Goal: Find specific page/section: Find specific page/section

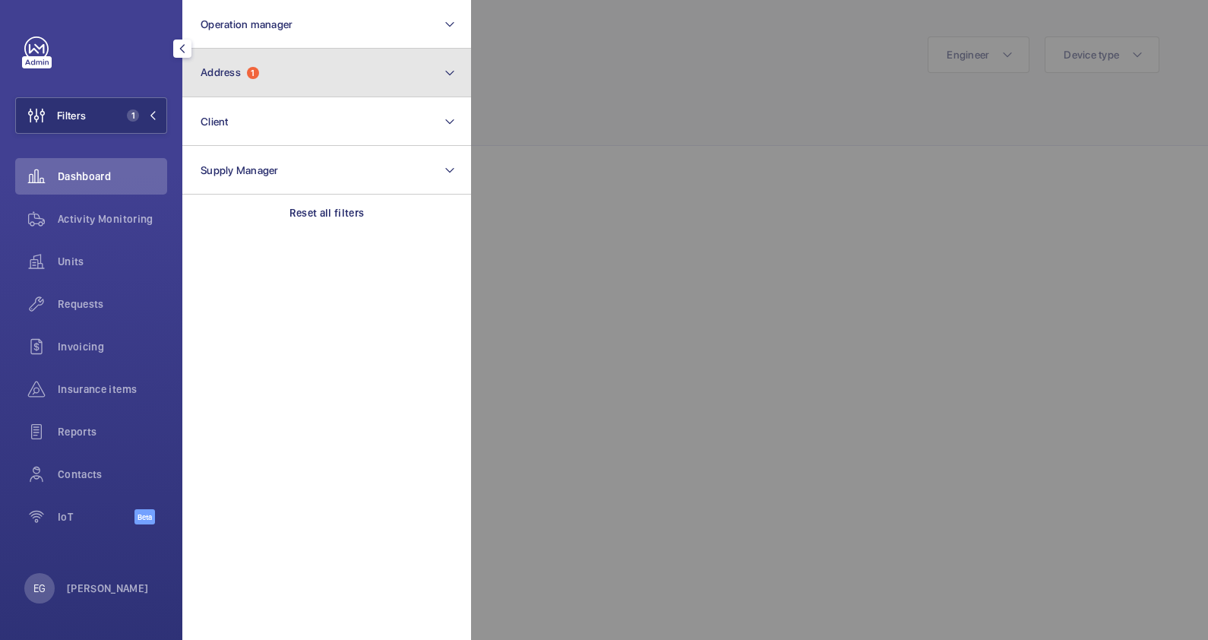
click at [289, 90] on button "Address 1" at bounding box center [326, 73] width 289 height 49
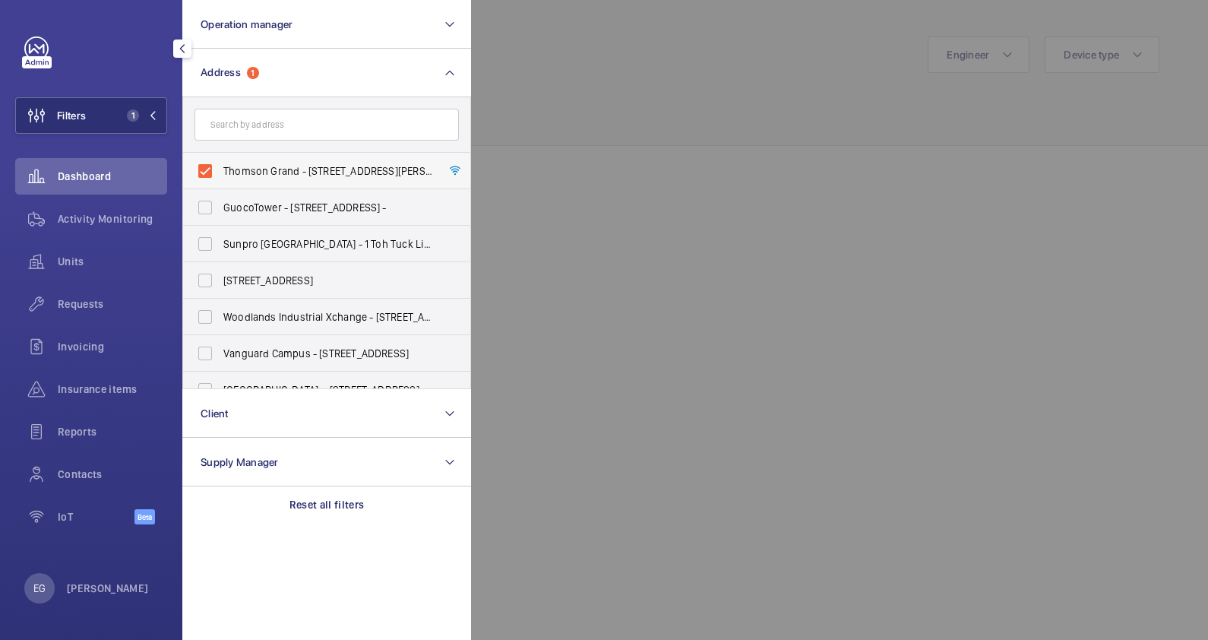
click at [304, 167] on span "Thomson Grand - [STREET_ADDRESS][PERSON_NAME]" at bounding box center [327, 170] width 209 height 15
click at [220, 167] on input "Thomson Grand - [STREET_ADDRESS][PERSON_NAME]" at bounding box center [205, 171] width 30 height 30
checkbox input "false"
click at [299, 116] on input "text" at bounding box center [326, 125] width 264 height 32
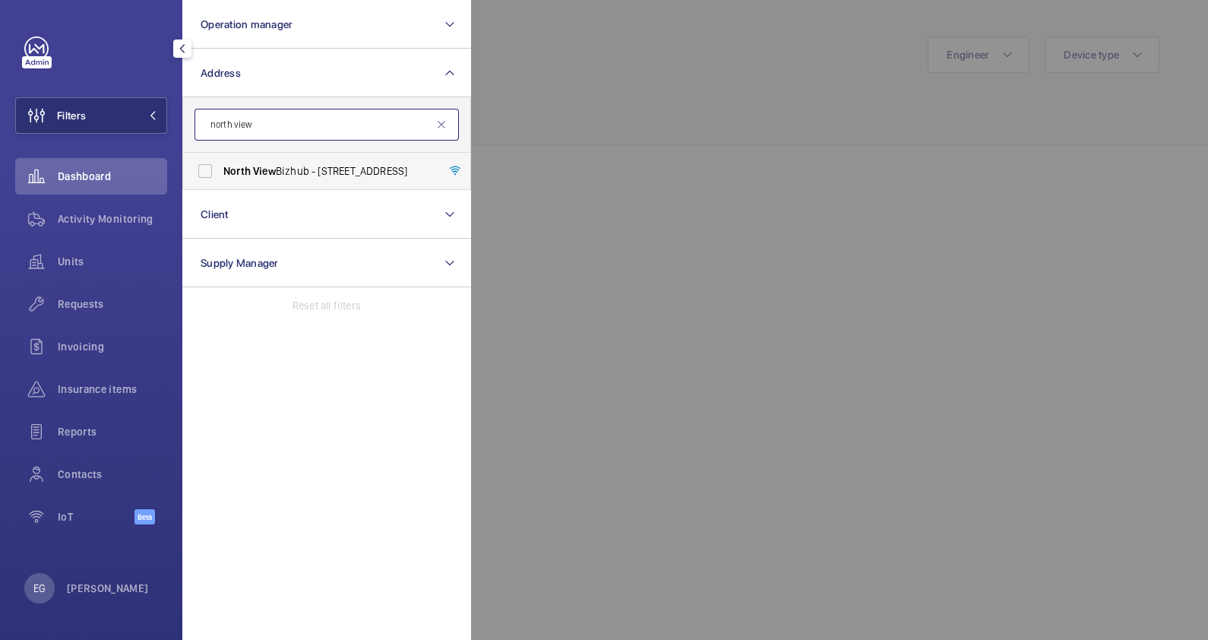
type input "north view"
click at [299, 163] on span "North View Bizhub - [STREET_ADDRESS]" at bounding box center [327, 170] width 209 height 15
click at [220, 163] on input "North View Bizhub - [STREET_ADDRESS]" at bounding box center [205, 171] width 30 height 30
checkbox input "true"
click at [591, 134] on div at bounding box center [1075, 320] width 1208 height 640
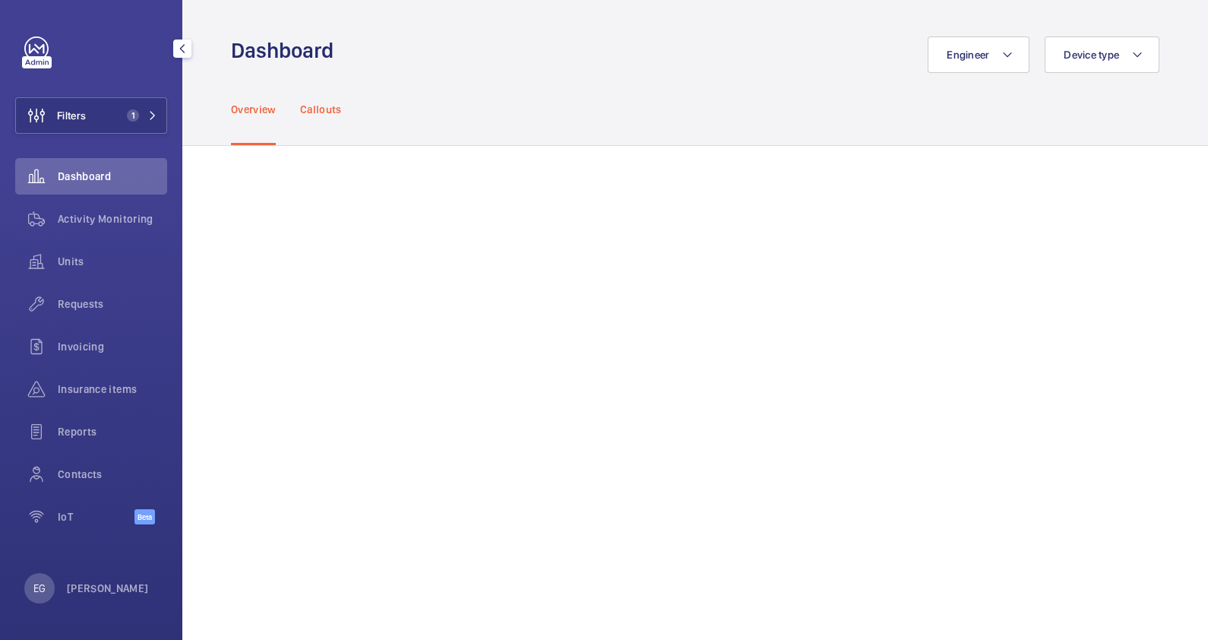
click at [323, 114] on p "Callouts" at bounding box center [321, 109] width 42 height 15
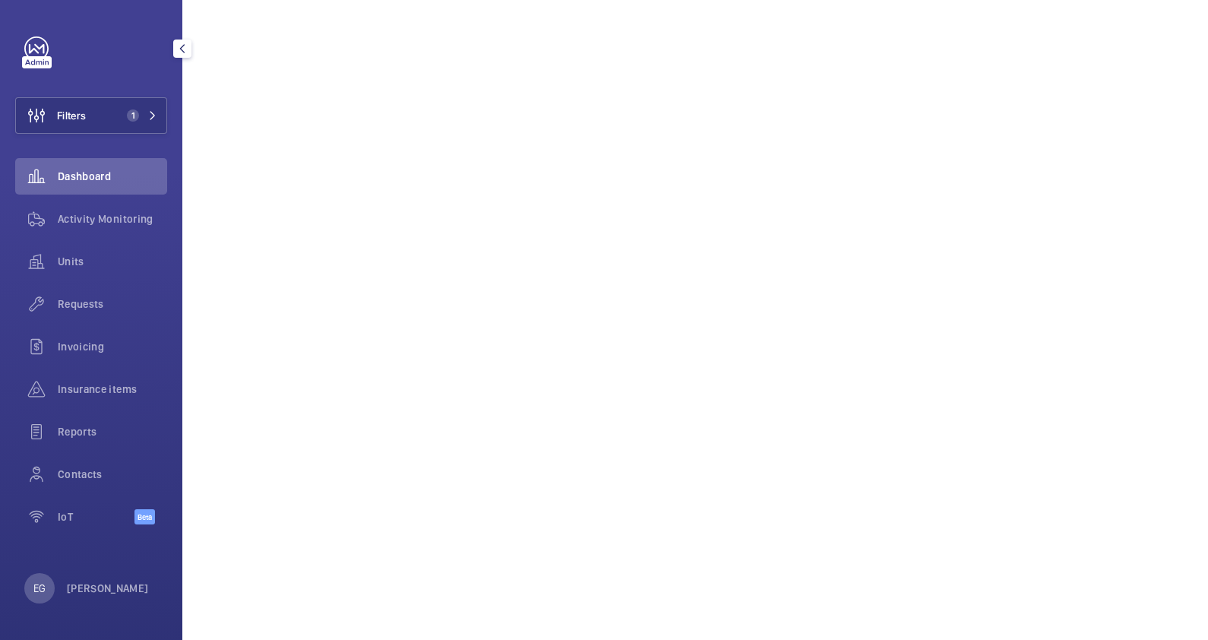
scroll to position [795, 0]
